Goal: Information Seeking & Learning: Learn about a topic

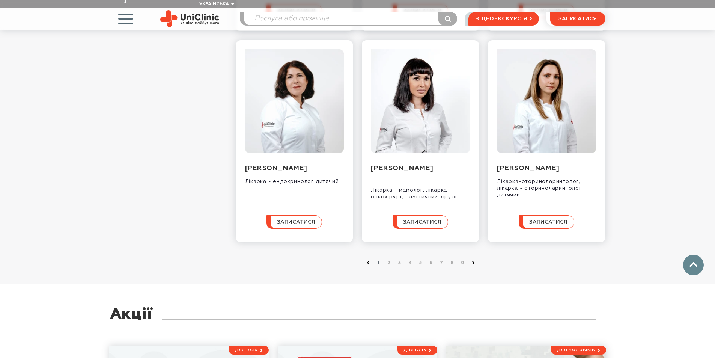
scroll to position [788, 0]
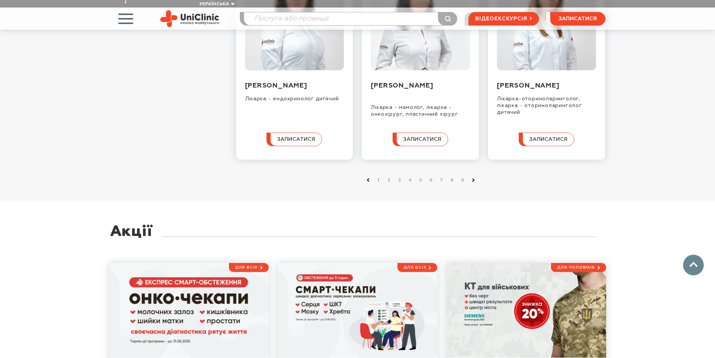
click at [474, 182] on icon at bounding box center [473, 179] width 3 height 3
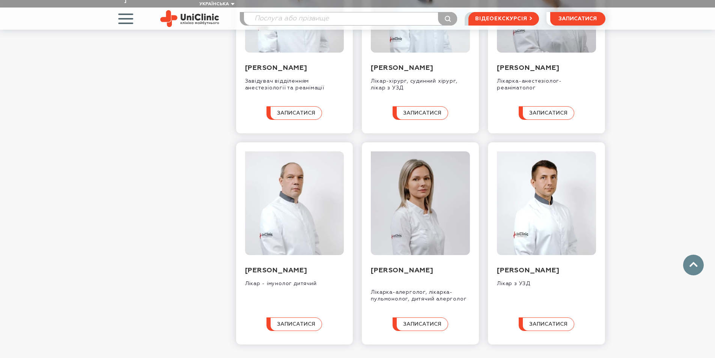
scroll to position [676, 0]
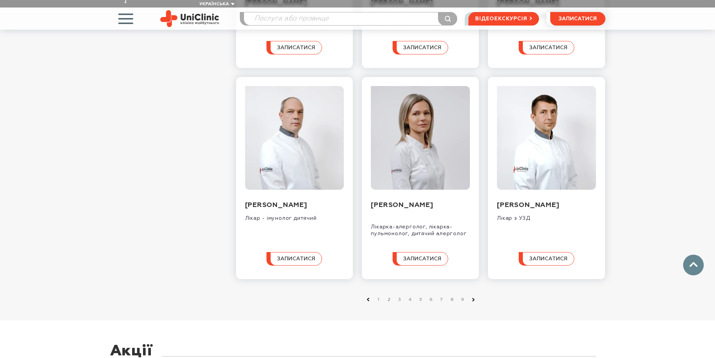
click at [474, 299] on icon at bounding box center [473, 299] width 3 height 3
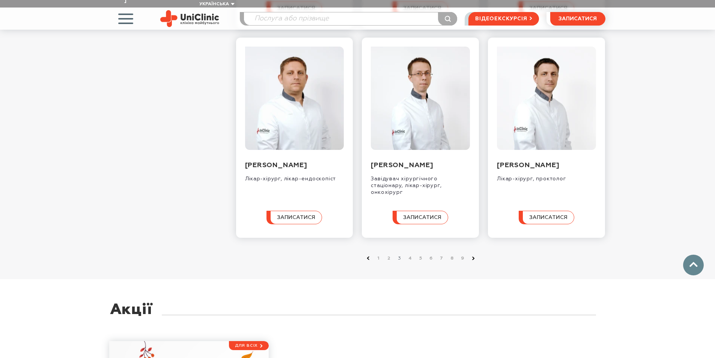
scroll to position [751, 0]
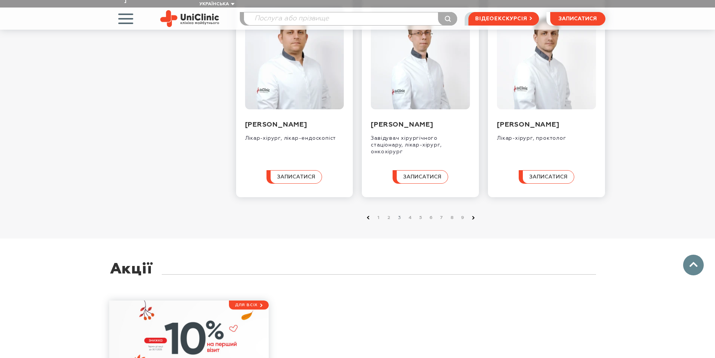
click at [473, 219] on use at bounding box center [473, 217] width 3 height 3
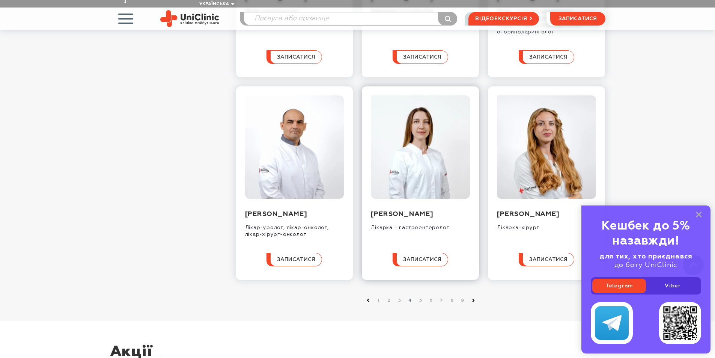
scroll to position [676, 0]
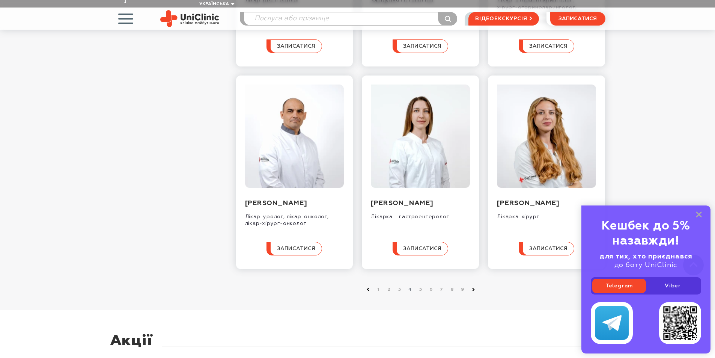
click at [474, 291] on icon at bounding box center [473, 288] width 3 height 3
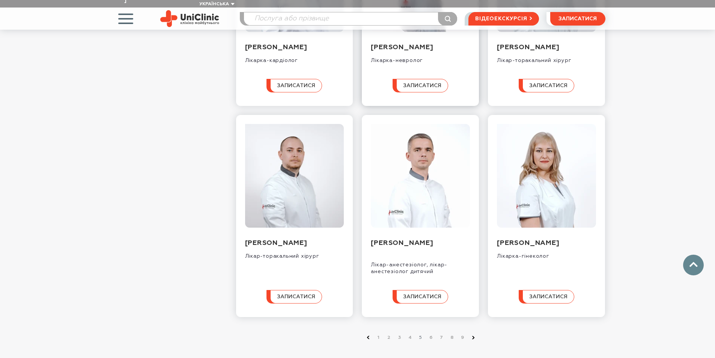
scroll to position [638, 0]
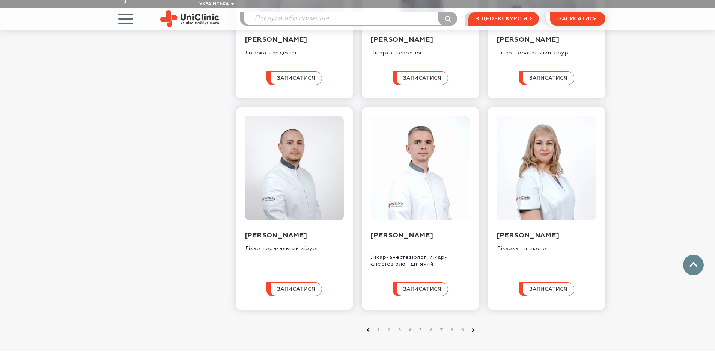
click at [474, 330] on icon at bounding box center [473, 329] width 3 height 3
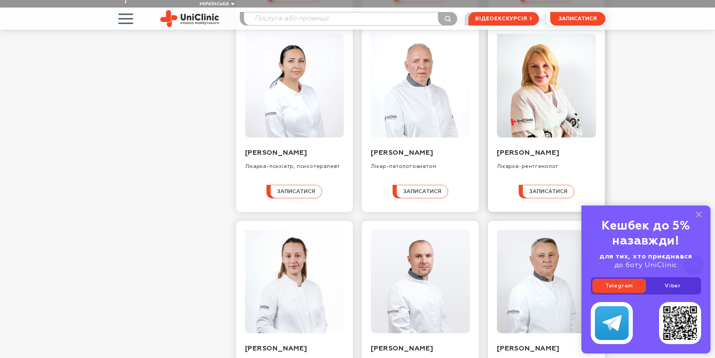
scroll to position [525, 0]
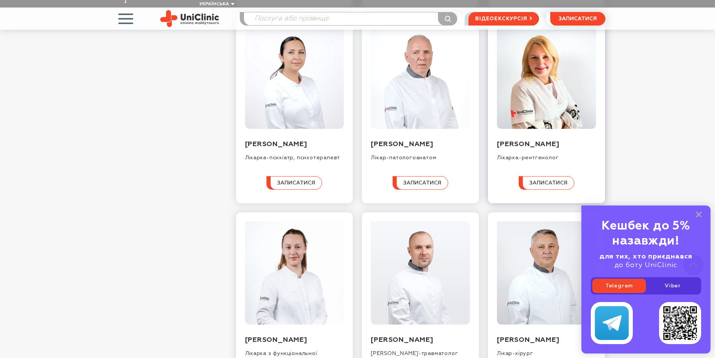
click at [550, 120] on img at bounding box center [546, 77] width 99 height 104
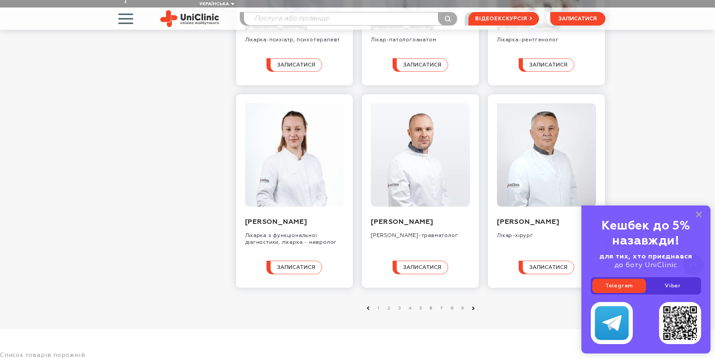
scroll to position [788, 0]
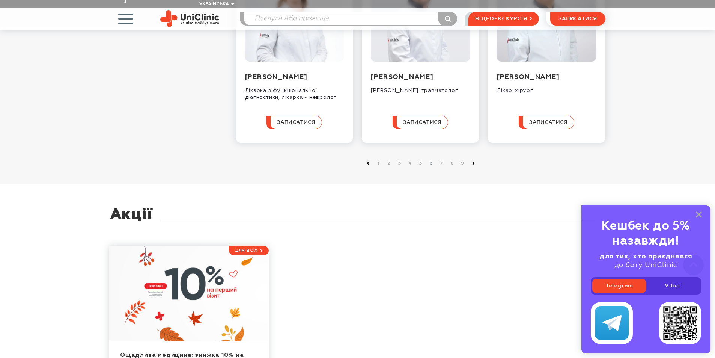
click at [473, 165] on use at bounding box center [473, 163] width 3 height 3
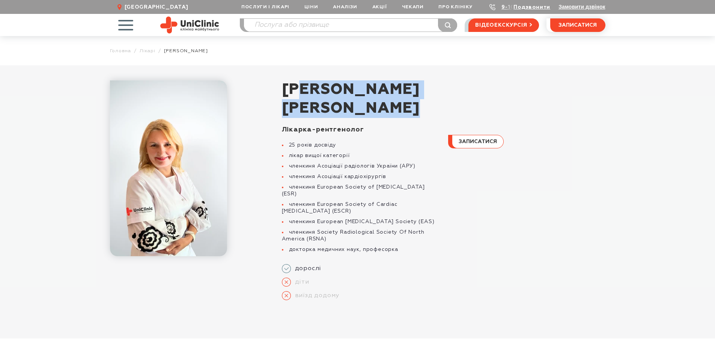
drag, startPoint x: 307, startPoint y: 96, endPoint x: 393, endPoint y: 111, distance: 87.2
click at [393, 111] on h1 "Федьків Світлана Володимирівна" at bounding box center [443, 99] width 323 height 38
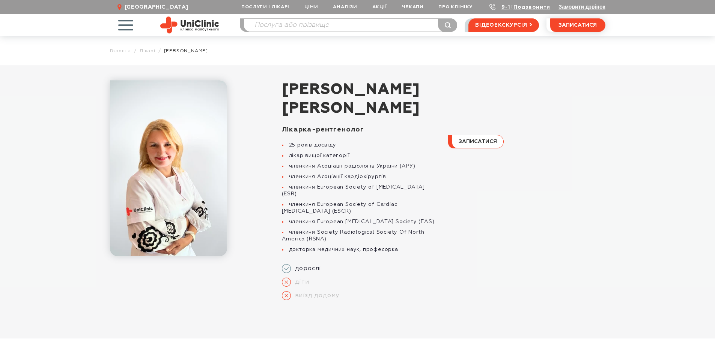
scroll to position [75, 0]
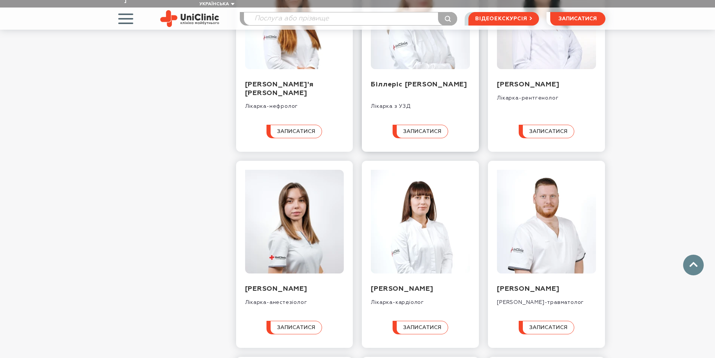
scroll to position [450, 0]
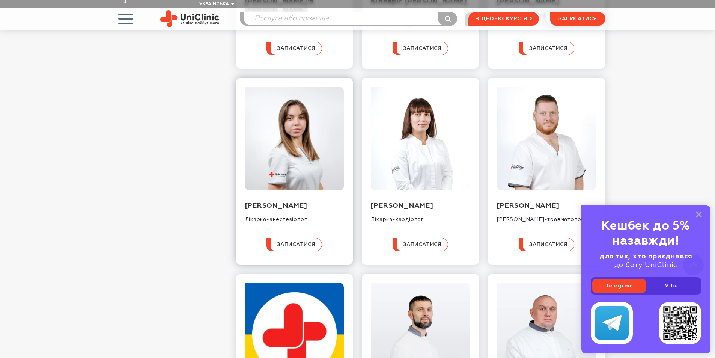
click at [321, 158] on img at bounding box center [294, 139] width 99 height 104
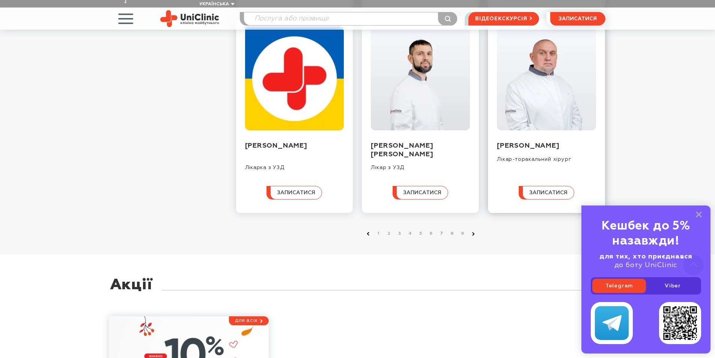
scroll to position [638, 0]
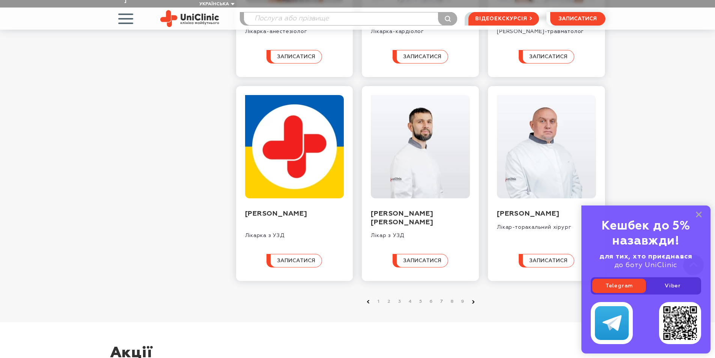
click at [472, 303] on icon at bounding box center [473, 301] width 3 height 3
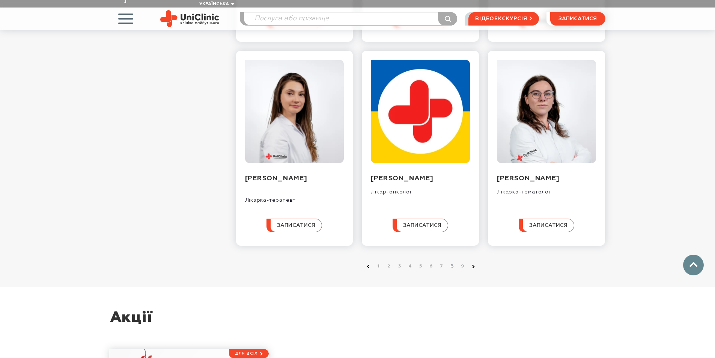
scroll to position [713, 0]
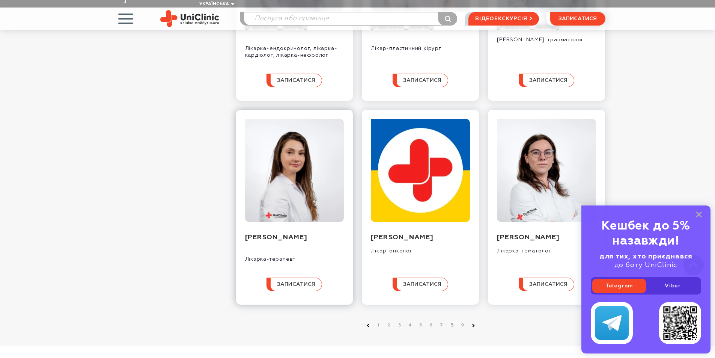
click at [294, 199] on img at bounding box center [294, 171] width 99 height 104
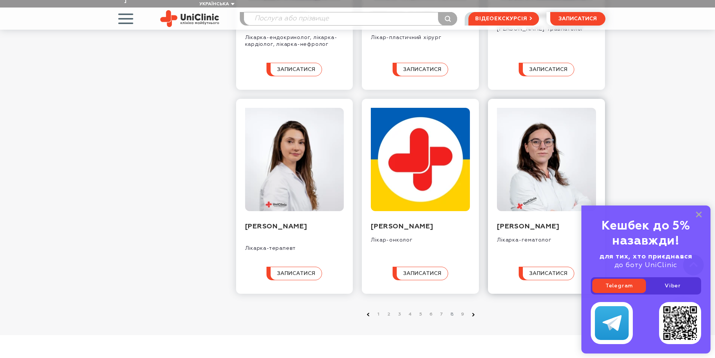
scroll to position [638, 0]
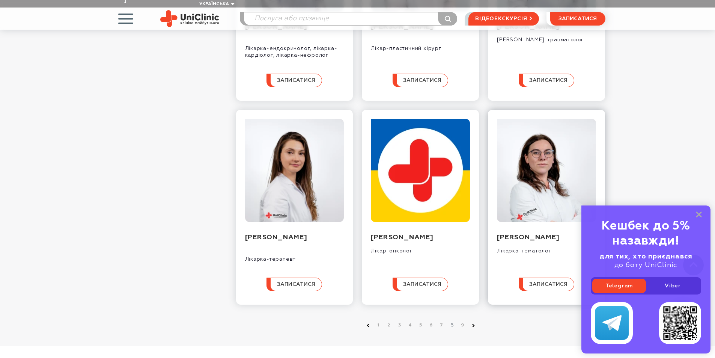
click at [529, 176] on img at bounding box center [546, 171] width 99 height 104
click at [475, 321] on link at bounding box center [473, 325] width 8 height 8
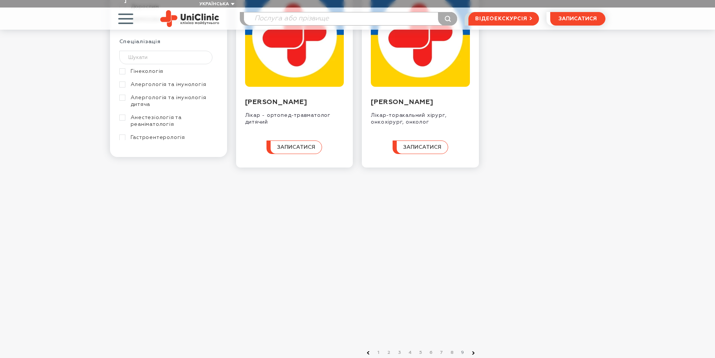
scroll to position [225, 0]
